Goal: Transaction & Acquisition: Book appointment/travel/reservation

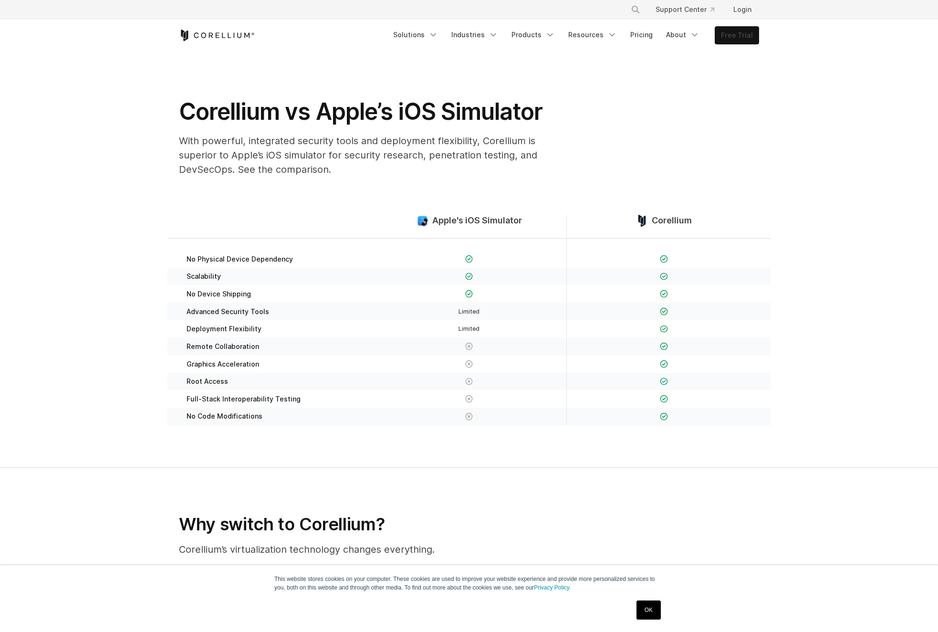
click at [738, 35] on link "Free Trial" at bounding box center [737, 35] width 43 height 17
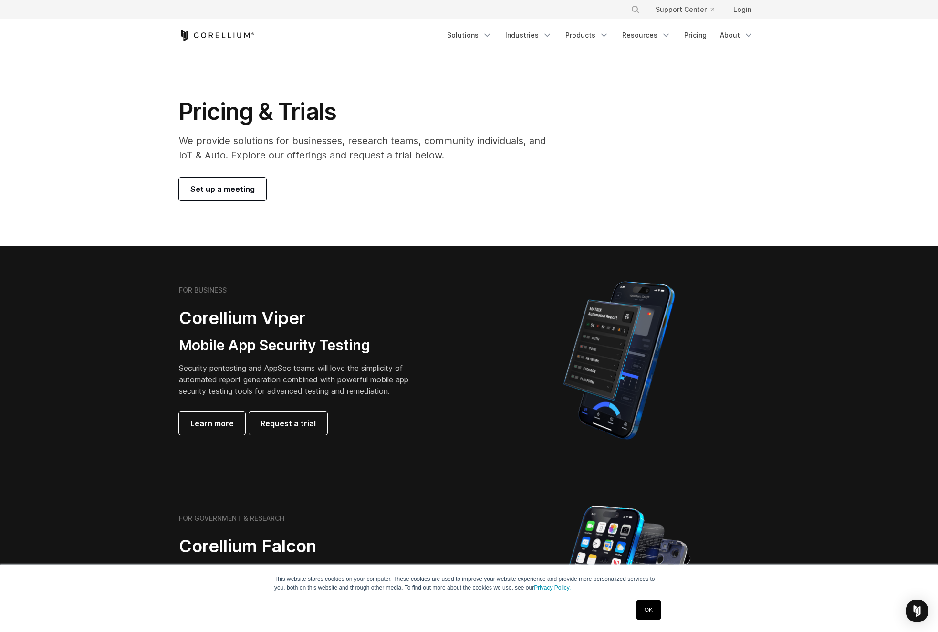
click at [236, 183] on link "Set up a meeting" at bounding box center [222, 189] width 87 height 23
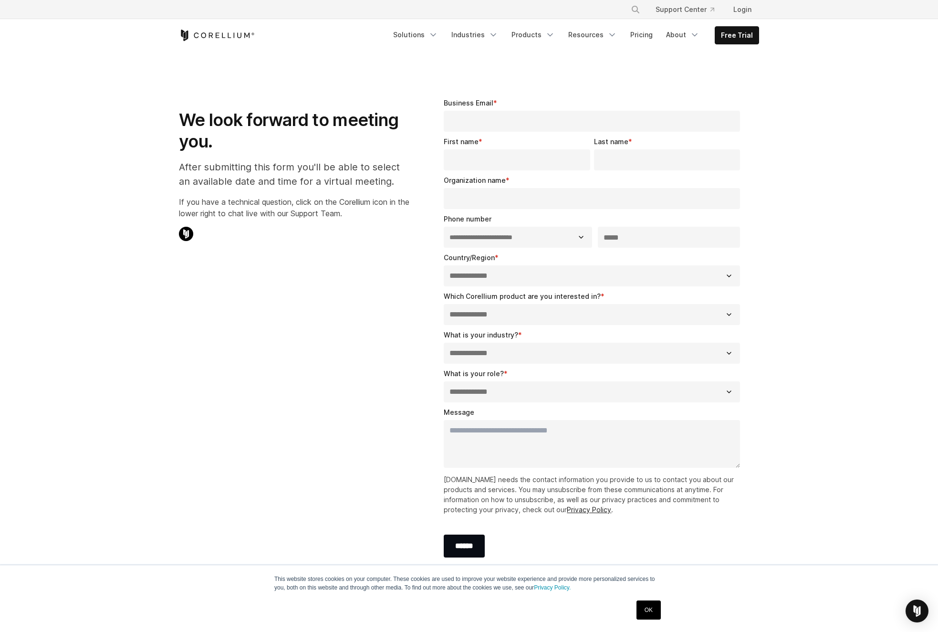
select select "**"
